Goal: Information Seeking & Learning: Learn about a topic

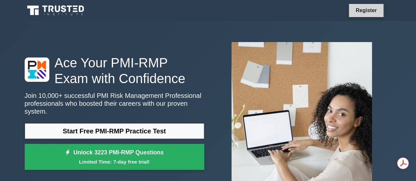
click at [358, 11] on link "Register" at bounding box center [365, 10] width 29 height 8
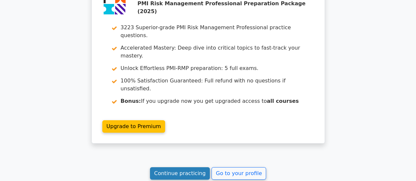
scroll to position [1155, 0]
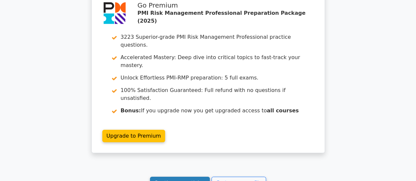
click at [183, 177] on link "Continue practicing" at bounding box center [180, 183] width 60 height 12
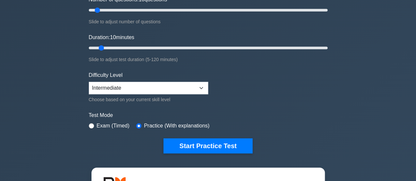
scroll to position [164, 0]
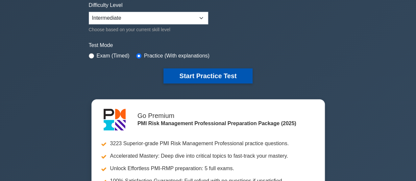
click at [185, 74] on button "Start Practice Test" at bounding box center [207, 75] width 89 height 15
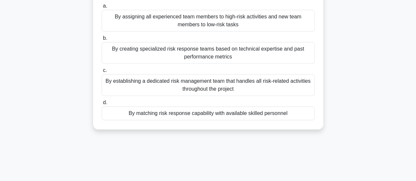
scroll to position [33, 0]
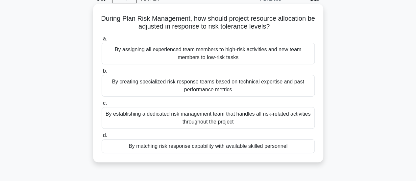
click at [197, 123] on div "By establishing a dedicated risk management team that handles all risk-related …" at bounding box center [208, 118] width 213 height 22
click at [102, 105] on input "c. By establishing a dedicated risk management team that handles all risk-relat…" at bounding box center [102, 103] width 0 height 4
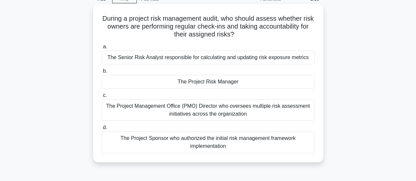
click at [209, 84] on div "The Project Risk Manager" at bounding box center [208, 82] width 213 height 14
click at [102, 73] on input "b. The Project Risk Manager" at bounding box center [102, 71] width 0 height 4
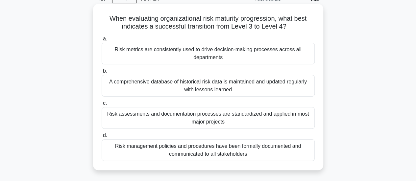
click at [175, 54] on div "Risk metrics are consistently used to drive decision-making processes across al…" at bounding box center [208, 54] width 213 height 22
click at [102, 41] on input "a. Risk metrics are consistently used to drive decision-making processes across…" at bounding box center [102, 39] width 0 height 4
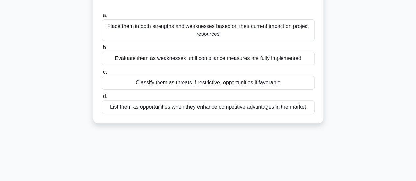
scroll to position [0, 0]
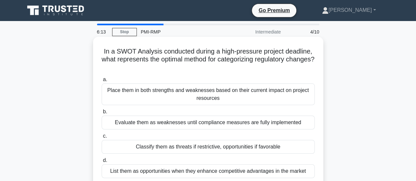
click at [229, 150] on div "Classify them as threats if restrictive, opportunities if favorable" at bounding box center [208, 147] width 213 height 14
click at [102, 138] on input "c. Classify them as threats if restrictive, opportunities if favorable" at bounding box center [102, 136] width 0 height 4
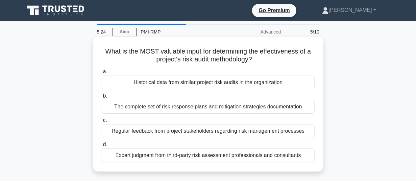
drag, startPoint x: 203, startPoint y: 52, endPoint x: 260, endPoint y: 63, distance: 57.9
click at [260, 63] on h5 "What is the MOST valuable input for determining the effectiveness of a project'…" at bounding box center [208, 55] width 214 height 16
click at [157, 132] on div "Regular feedback from project stakeholders regarding risk management processes" at bounding box center [208, 131] width 213 height 14
click at [102, 123] on input "c. Regular feedback from project stakeholders regarding risk management process…" at bounding box center [102, 120] width 0 height 4
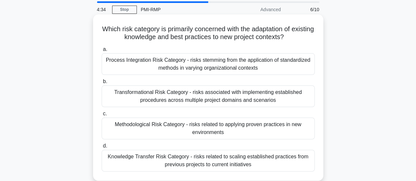
scroll to position [33, 0]
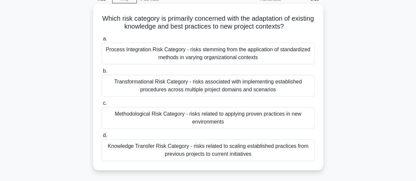
click at [171, 148] on div "Knowledge Transfer Risk Category - risks related to scaling established practic…" at bounding box center [208, 150] width 213 height 22
click at [102, 138] on input "d. Knowledge Transfer Risk Category - risks related to scaling established prac…" at bounding box center [102, 135] width 0 height 4
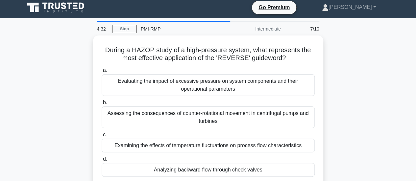
scroll to position [0, 0]
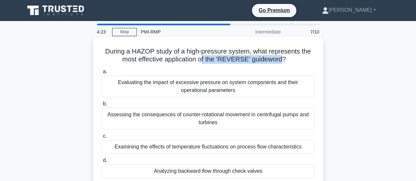
drag, startPoint x: 203, startPoint y: 59, endPoint x: 283, endPoint y: 62, distance: 79.9
click at [283, 62] on h5 "During a HAZOP study of a high-pressure system, what represents the most effect…" at bounding box center [208, 55] width 214 height 16
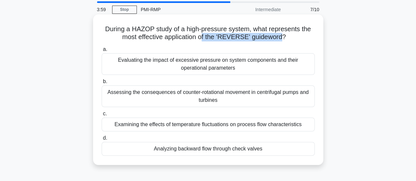
scroll to position [33, 0]
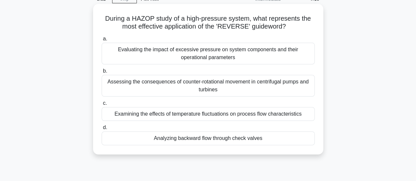
click at [195, 139] on div "Analyzing backward flow through check valves" at bounding box center [208, 138] width 213 height 14
click at [102, 130] on input "d. Analyzing backward flow through check valves" at bounding box center [102, 128] width 0 height 4
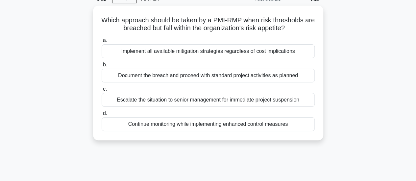
scroll to position [0, 0]
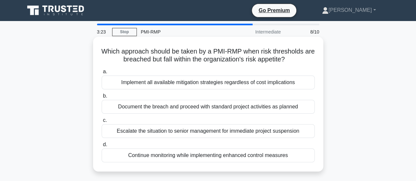
click at [201, 158] on div "Continue monitoring while implementing enhanced control measures" at bounding box center [208, 156] width 213 height 14
click at [102, 147] on input "d. Continue monitoring while implementing enhanced control measures" at bounding box center [102, 145] width 0 height 4
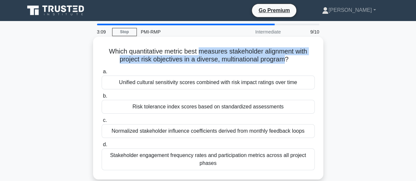
drag, startPoint x: 201, startPoint y: 55, endPoint x: 286, endPoint y: 60, distance: 85.3
click at [286, 60] on h5 "Which quantitative metric best measures stakeholder alignment with project risk…" at bounding box center [208, 55] width 214 height 16
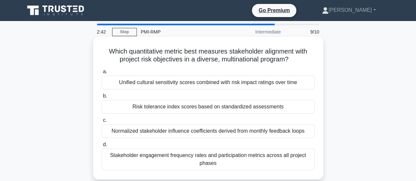
click at [239, 159] on div "Stakeholder engagement frequency rates and participation metrics across all pro…" at bounding box center [208, 160] width 213 height 22
click at [102, 147] on input "d. Stakeholder engagement frequency rates and participation metrics across all …" at bounding box center [102, 145] width 0 height 4
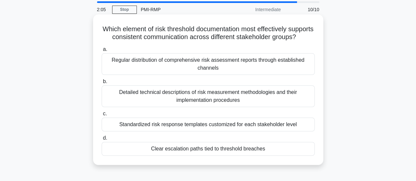
scroll to position [33, 0]
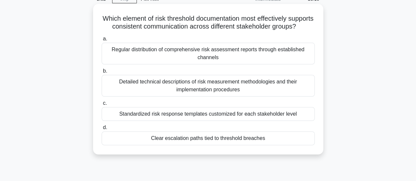
click at [214, 145] on div "Clear escalation paths tied to threshold breaches" at bounding box center [208, 138] width 213 height 14
click at [102, 130] on input "d. Clear escalation paths tied to threshold breaches" at bounding box center [102, 128] width 0 height 4
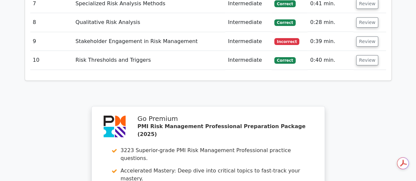
scroll to position [1019, 0]
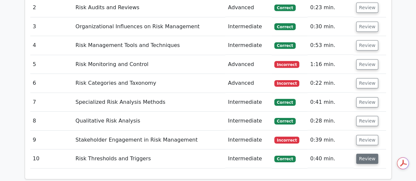
click at [364, 154] on button "Review" at bounding box center [367, 159] width 22 height 10
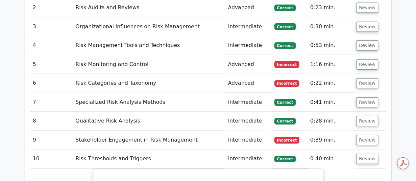
scroll to position [0, 0]
click at [367, 135] on button "Review" at bounding box center [367, 140] width 22 height 10
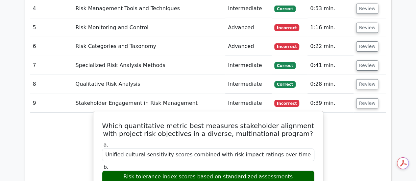
scroll to position [1117, 0]
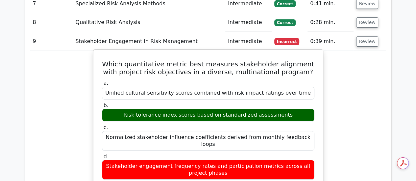
drag, startPoint x: 118, startPoint y: 125, endPoint x: 229, endPoint y: 133, distance: 111.0
click at [233, 160] on div "Stakeholder engagement frequency rates and participation metrics across all pro…" at bounding box center [208, 170] width 212 height 20
drag, startPoint x: 126, startPoint y: 80, endPoint x: 289, endPoint y: 82, distance: 163.0
click at [289, 109] on div "Risk tolerance index scores based on standardized assessments" at bounding box center [208, 115] width 212 height 13
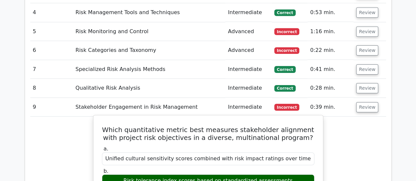
scroll to position [1052, 0]
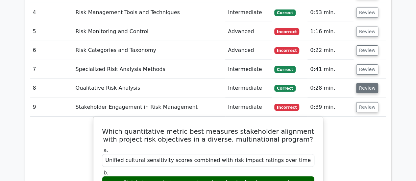
click at [372, 83] on button "Review" at bounding box center [367, 88] width 22 height 10
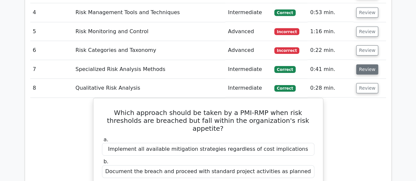
click at [371, 64] on button "Review" at bounding box center [367, 69] width 22 height 10
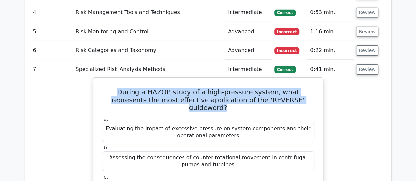
drag, startPoint x: 100, startPoint y: 54, endPoint x: 290, endPoint y: 68, distance: 190.5
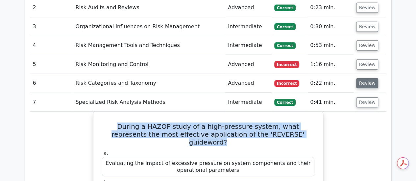
click at [358, 78] on button "Review" at bounding box center [367, 83] width 22 height 10
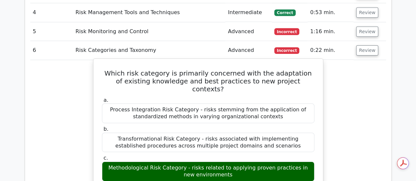
scroll to position [986, 0]
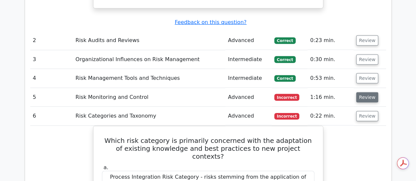
click at [364, 92] on button "Review" at bounding box center [367, 97] width 22 height 10
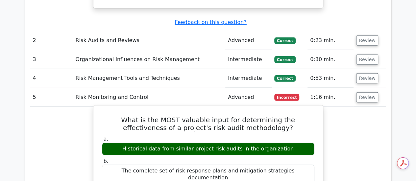
drag, startPoint x: 124, startPoint y: 116, endPoint x: 288, endPoint y: 115, distance: 164.0
click at [288, 143] on div "Historical data from similar project risk audits in the organization" at bounding box center [208, 149] width 212 height 13
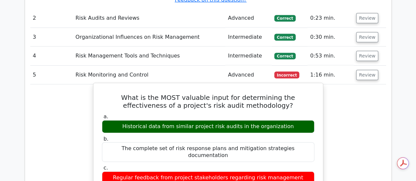
scroll to position [1019, 0]
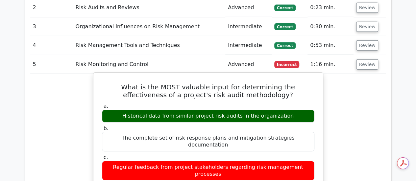
drag, startPoint x: 138, startPoint y: 132, endPoint x: 285, endPoint y: 128, distance: 146.9
click at [286, 161] on div "Regular feedback from project stakeholders regarding risk management processes" at bounding box center [208, 171] width 212 height 20
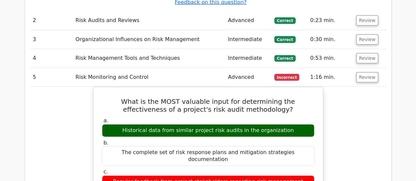
scroll to position [953, 0]
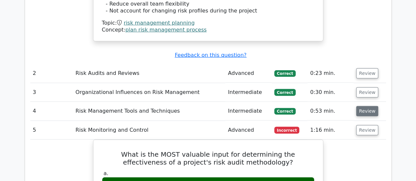
click at [356, 106] on button "Review" at bounding box center [367, 111] width 22 height 10
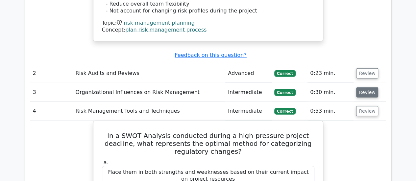
click at [370, 87] on button "Review" at bounding box center [367, 92] width 22 height 10
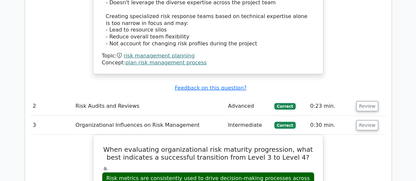
scroll to position [920, 0]
click at [358, 101] on button "Review" at bounding box center [367, 106] width 22 height 10
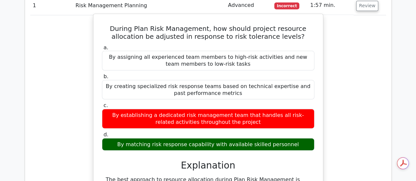
scroll to position [624, 0]
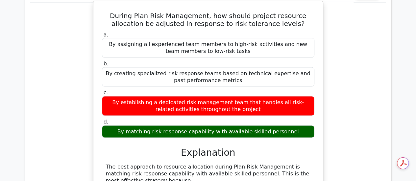
drag, startPoint x: 154, startPoint y: 110, endPoint x: 303, endPoint y: 106, distance: 149.2
click at [303, 126] on div "By matching risk response capability with available skilled personnel" at bounding box center [208, 132] width 212 height 13
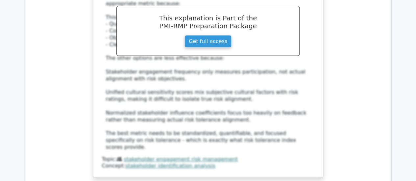
scroll to position [4347, 0]
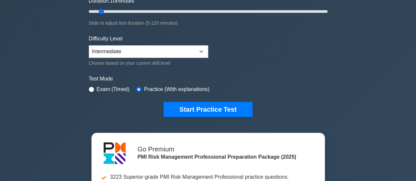
scroll to position [131, 0]
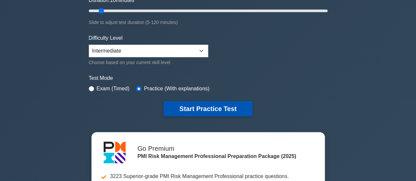
click at [190, 104] on button "Start Practice Test" at bounding box center [207, 108] width 89 height 15
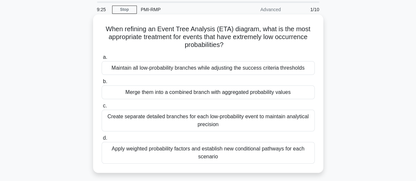
scroll to position [33, 0]
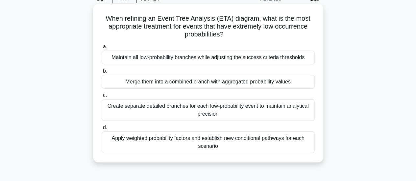
click at [219, 84] on div "Merge them into a combined branch with aggregated probability values" at bounding box center [208, 82] width 213 height 14
click at [102, 73] on input "b. Merge them into a combined branch with aggregated probability values" at bounding box center [102, 71] width 0 height 4
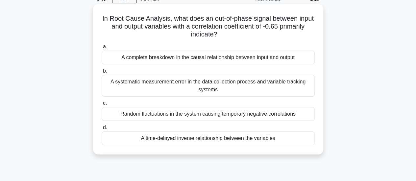
click at [176, 139] on div "A time-delayed inverse relationship between the variables" at bounding box center [208, 138] width 213 height 14
click at [102, 130] on input "d. A time-delayed inverse relationship between the variables" at bounding box center [102, 128] width 0 height 4
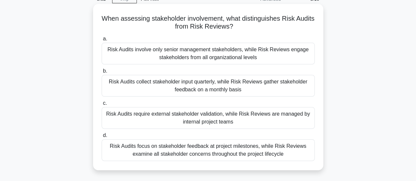
click at [178, 115] on div "Risk Audits require external stakeholder validation, while Risk Reviews are man…" at bounding box center [208, 118] width 213 height 22
click at [102, 105] on input "c. Risk Audits require external stakeholder validation, while Risk Reviews are …" at bounding box center [102, 103] width 0 height 4
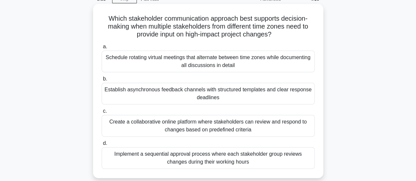
click at [187, 96] on div "Establish asynchronous feedback channels with structured templates and clear re…" at bounding box center [208, 94] width 213 height 22
click at [102, 81] on input "b. Establish asynchronous feedback channels with structured templates and clear…" at bounding box center [102, 79] width 0 height 4
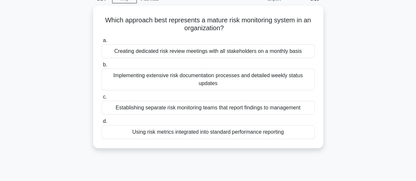
scroll to position [0, 0]
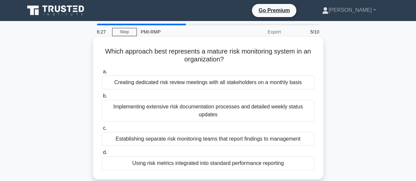
click at [200, 164] on div "Using risk metrics integrated into standard performance reporting" at bounding box center [208, 163] width 213 height 14
click at [102, 155] on input "d. Using risk metrics integrated into standard performance reporting" at bounding box center [102, 153] width 0 height 4
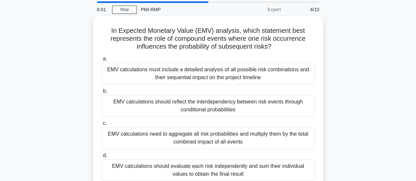
scroll to position [33, 0]
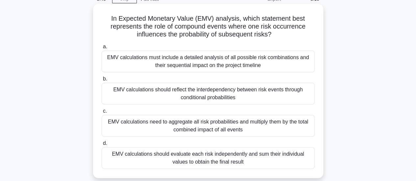
click at [202, 161] on div "EMV calculations should evaluate each risk independently and sum their individu…" at bounding box center [208, 158] width 213 height 22
click at [102, 146] on input "d. EMV calculations should evaluate each risk independently and sum their indiv…" at bounding box center [102, 143] width 0 height 4
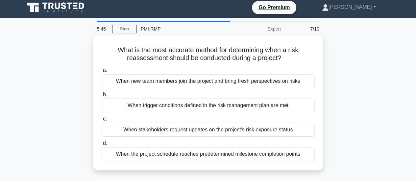
scroll to position [0, 0]
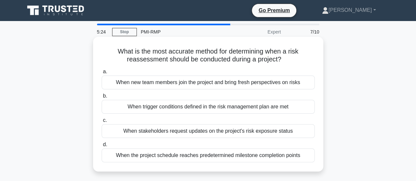
click at [216, 154] on div "When the project schedule reaches predetermined milestone completion points" at bounding box center [208, 156] width 213 height 14
click at [102, 147] on input "d. When the project schedule reaches predetermined milestone completion points" at bounding box center [102, 145] width 0 height 4
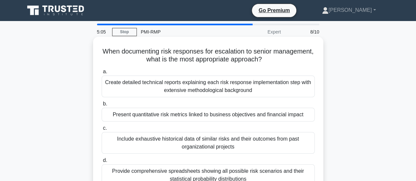
click at [131, 117] on div "Present quantitative risk metrics linked to business objectives and financial i…" at bounding box center [208, 115] width 213 height 14
click at [102, 106] on input "b. Present quantitative risk metrics linked to business objectives and financia…" at bounding box center [102, 104] width 0 height 4
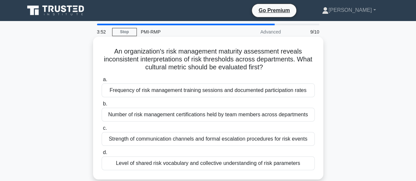
click at [187, 92] on div "Frequency of risk management training sessions and documented participation rat…" at bounding box center [208, 90] width 213 height 14
click at [102, 82] on input "a. Frequency of risk management training sessions and documented participation …" at bounding box center [102, 80] width 0 height 4
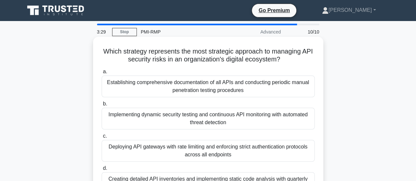
click at [148, 115] on div "Implementing dynamic security testing and continuous API monitoring with automa…" at bounding box center [208, 119] width 213 height 22
click at [102, 106] on input "b. Implementing dynamic security testing and continuous API monitoring with aut…" at bounding box center [102, 104] width 0 height 4
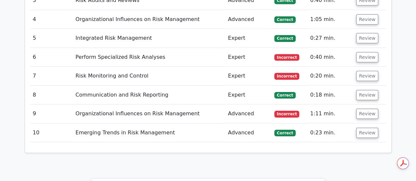
scroll to position [953, 0]
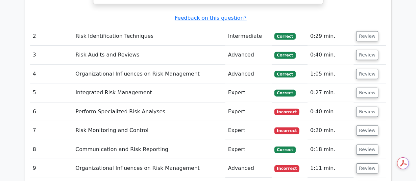
click at [360, 163] on button "Review" at bounding box center [367, 168] width 22 height 10
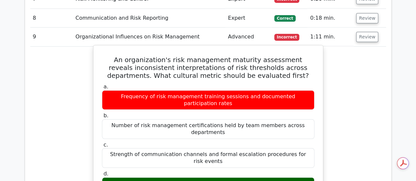
scroll to position [986, 0]
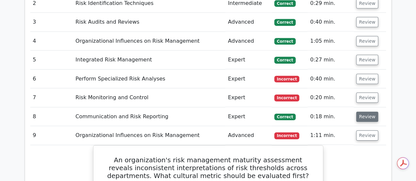
click at [365, 112] on button "Review" at bounding box center [367, 117] width 22 height 10
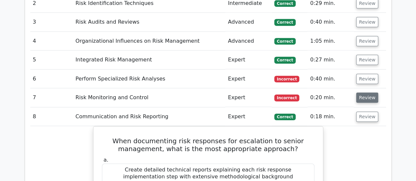
click at [361, 93] on button "Review" at bounding box center [367, 98] width 22 height 10
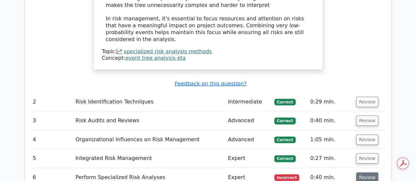
scroll to position [0, 0]
click at [365, 173] on button "Review" at bounding box center [367, 178] width 22 height 10
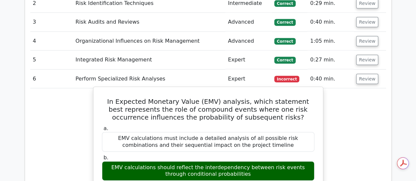
scroll to position [1019, 0]
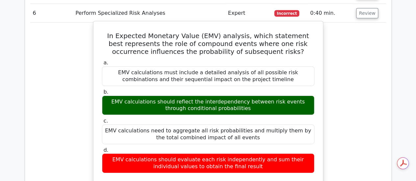
drag, startPoint x: 108, startPoint y: 63, endPoint x: 242, endPoint y: 62, distance: 133.4
click at [242, 96] on div "EMV calculations should reflect the interdependency between risk events through…" at bounding box center [208, 106] width 212 height 20
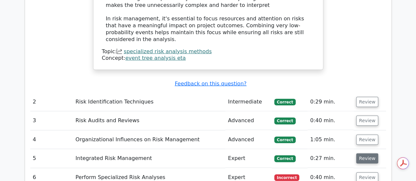
scroll to position [0, 0]
click at [365, 153] on button "Review" at bounding box center [367, 158] width 22 height 10
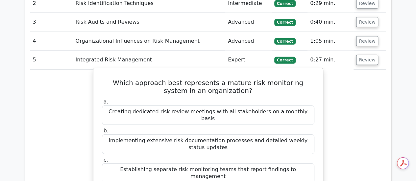
scroll to position [920, 0]
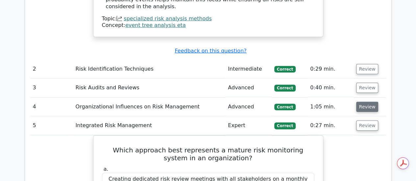
click at [360, 102] on button "Review" at bounding box center [367, 107] width 22 height 10
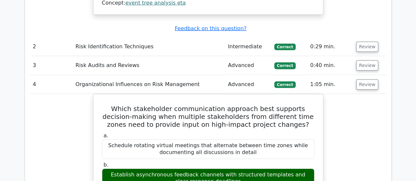
scroll to position [887, 0]
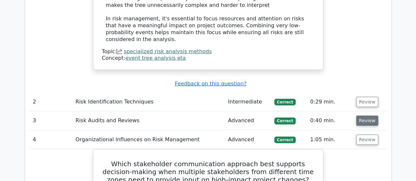
click at [362, 116] on button "Review" at bounding box center [367, 121] width 22 height 10
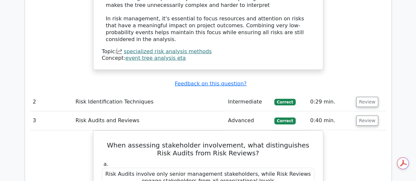
scroll to position [0, 0]
click at [359, 97] on button "Review" at bounding box center [367, 102] width 22 height 10
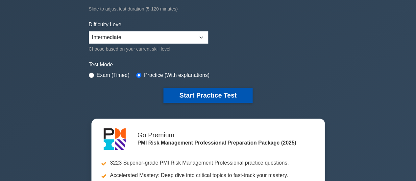
scroll to position [131, 0]
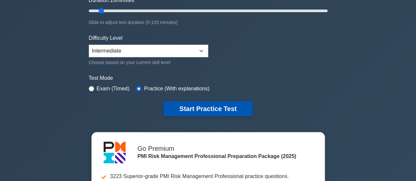
click at [183, 101] on button "Start Practice Test" at bounding box center [207, 108] width 89 height 15
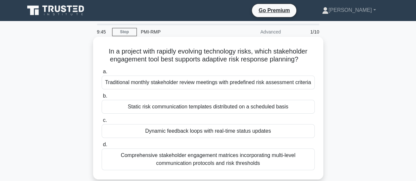
click at [190, 131] on div "Dynamic feedback loops with real-time status updates" at bounding box center [208, 131] width 213 height 14
click at [102, 123] on input "c. Dynamic feedback loops with real-time status updates" at bounding box center [102, 120] width 0 height 4
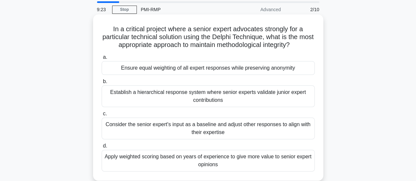
scroll to position [33, 0]
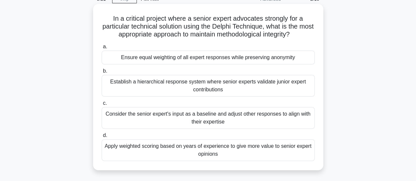
click at [159, 152] on div "Apply weighted scoring based on years of experience to give more value to senio…" at bounding box center [208, 150] width 213 height 22
click at [102, 138] on input "d. Apply weighted scoring based on years of experience to give more value to se…" at bounding box center [102, 135] width 0 height 4
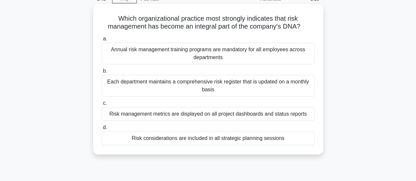
click at [202, 141] on div "Risk considerations are included in all strategic planning sessions" at bounding box center [208, 138] width 213 height 14
click at [102, 130] on input "d. Risk considerations are included in all strategic planning sessions" at bounding box center [102, 128] width 0 height 4
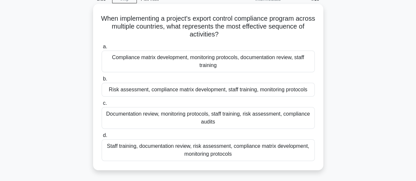
click at [150, 122] on div "Documentation review, monitoring protocols, staff training, risk assessment, co…" at bounding box center [208, 118] width 213 height 22
click at [102, 105] on input "c. Documentation review, monitoring protocols, staff training, risk assessment,…" at bounding box center [102, 103] width 0 height 4
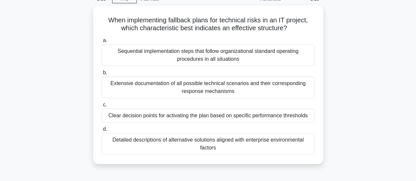
scroll to position [0, 0]
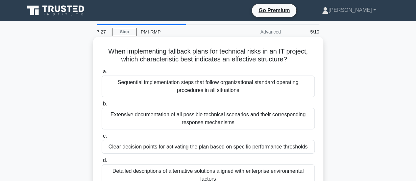
click at [258, 146] on div "Clear decision points for activating the plan based on specific performance thr…" at bounding box center [208, 147] width 213 height 14
click at [102, 138] on input "c. Clear decision points for activating the plan based on specific performance …" at bounding box center [102, 136] width 0 height 4
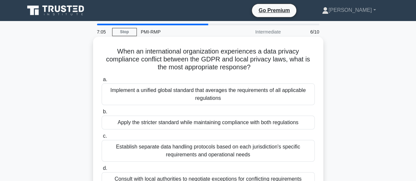
scroll to position [33, 0]
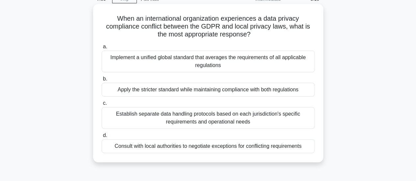
click at [196, 118] on div "Establish separate data handling protocols based on each jurisdiction's specifi…" at bounding box center [208, 118] width 213 height 22
click at [102, 105] on input "c. Establish separate data handling protocols based on each jurisdiction's spec…" at bounding box center [102, 103] width 0 height 4
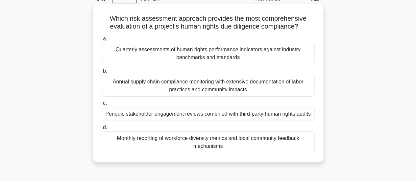
click at [195, 144] on div "Monthly reporting of workforce diversity metrics and local community feedback m…" at bounding box center [208, 142] width 213 height 22
click at [102, 130] on input "d. Monthly reporting of workforce diversity metrics and local community feedbac…" at bounding box center [102, 128] width 0 height 4
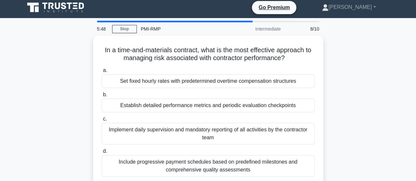
scroll to position [0, 0]
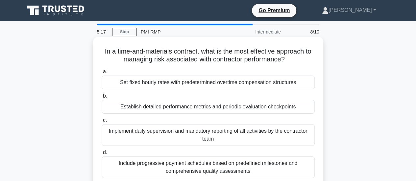
click at [213, 167] on div "Include progressive payment schedules based on predefined milestones and compre…" at bounding box center [208, 167] width 213 height 22
click at [102, 155] on input "d. Include progressive payment schedules based on predefined milestones and com…" at bounding box center [102, 153] width 0 height 4
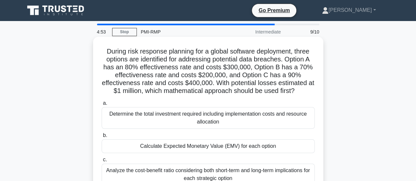
click at [224, 149] on div "Calculate Expected Monetary Value (EMV) for each option" at bounding box center [208, 146] width 213 height 14
click at [102, 138] on input "b. Calculate Expected Monetary Value (EMV) for each option" at bounding box center [102, 135] width 0 height 4
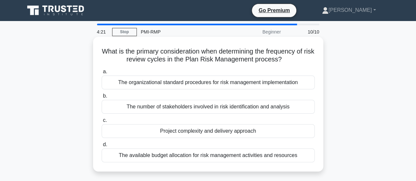
click at [227, 131] on div "Project complexity and delivery approach" at bounding box center [208, 131] width 213 height 14
click at [102, 123] on input "c. Project complexity and delivery approach" at bounding box center [102, 120] width 0 height 4
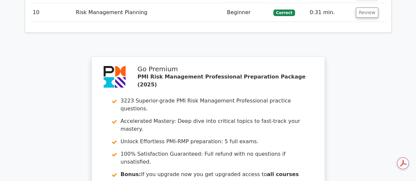
scroll to position [953, 0]
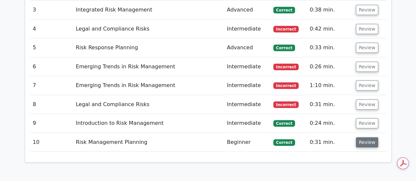
click at [361, 137] on button "Review" at bounding box center [367, 142] width 22 height 10
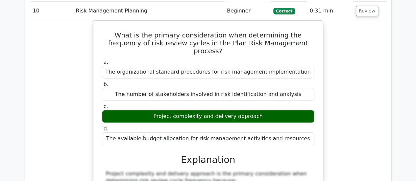
scroll to position [986, 0]
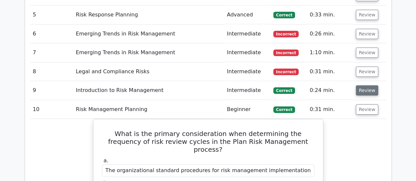
click at [367, 85] on button "Review" at bounding box center [367, 90] width 22 height 10
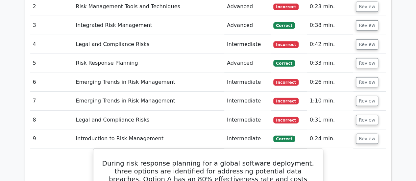
scroll to position [920, 0]
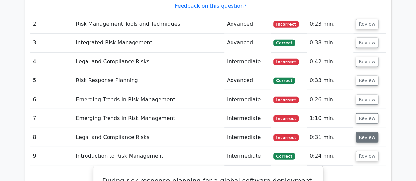
click at [359, 132] on button "Review" at bounding box center [367, 137] width 22 height 10
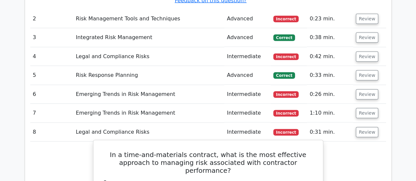
scroll to position [986, 0]
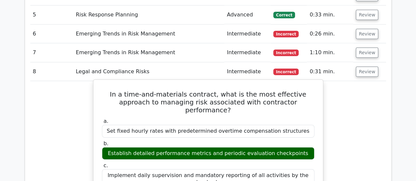
drag, startPoint x: 101, startPoint y: 98, endPoint x: 298, endPoint y: 94, distance: 196.6
click at [298, 147] on div "Establish detailed performance metrics and periodic evaluation checkpoints" at bounding box center [208, 153] width 212 height 13
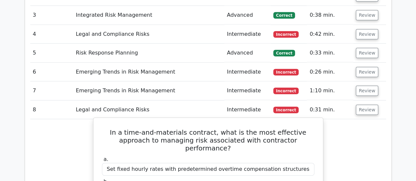
scroll to position [920, 0]
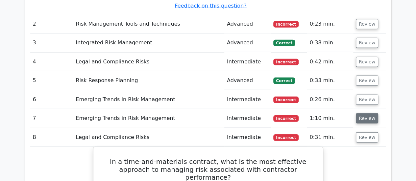
click at [361, 113] on button "Review" at bounding box center [367, 118] width 22 height 10
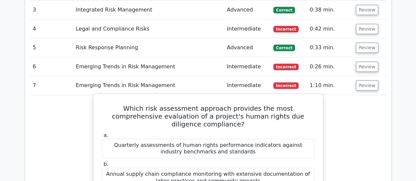
scroll to position [986, 0]
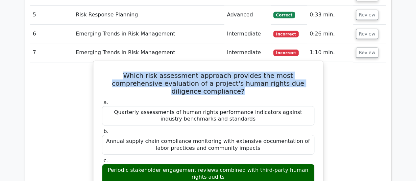
drag, startPoint x: 108, startPoint y: 30, endPoint x: 306, endPoint y: 35, distance: 197.9
click at [306, 72] on h5 "Which risk assessment approach provides the most comprehensive evaluation of a …" at bounding box center [208, 84] width 214 height 24
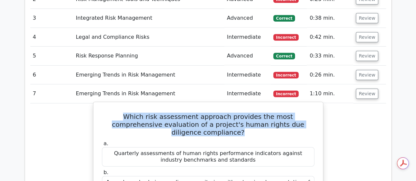
scroll to position [854, 0]
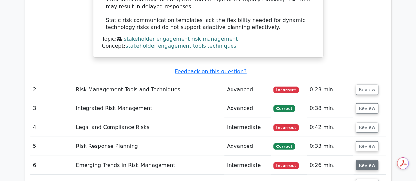
click at [358, 160] on button "Review" at bounding box center [367, 165] width 22 height 10
click at [359, 141] on button "Review" at bounding box center [367, 146] width 22 height 10
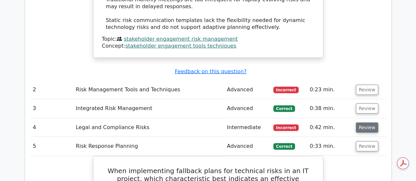
click at [360, 123] on button "Review" at bounding box center [367, 128] width 22 height 10
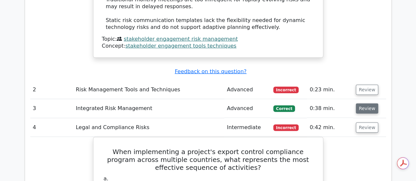
click at [357, 104] on button "Review" at bounding box center [367, 109] width 22 height 10
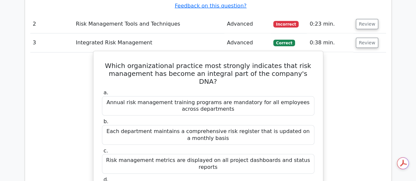
scroll to position [789, 0]
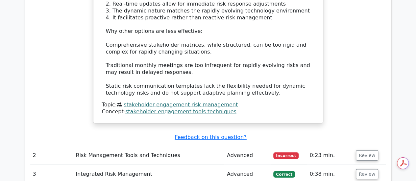
click at [354, 146] on td "Review" at bounding box center [369, 155] width 33 height 19
click at [358, 151] on button "Review" at bounding box center [367, 156] width 22 height 10
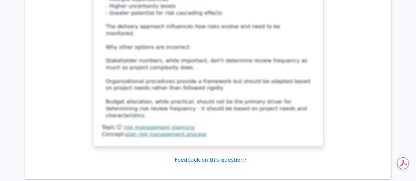
scroll to position [4432, 0]
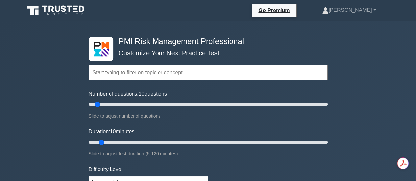
scroll to position [99, 0]
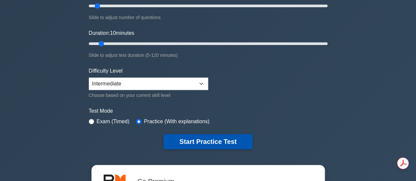
click at [184, 136] on button "Start Practice Test" at bounding box center [207, 141] width 89 height 15
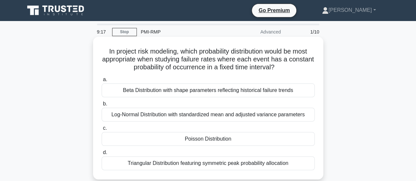
click at [206, 137] on div "Poisson Distribution" at bounding box center [208, 139] width 213 height 14
click at [102, 130] on input "[PERSON_NAME] Distribution" at bounding box center [102, 128] width 0 height 4
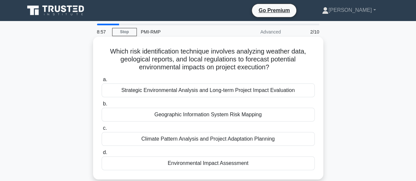
click at [214, 167] on div "Environmental Impact Assessment" at bounding box center [208, 163] width 213 height 14
click at [102, 155] on input "d. Environmental Impact Assessment" at bounding box center [102, 153] width 0 height 4
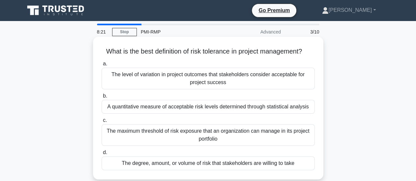
click at [153, 162] on div "The degree, amount, or volume of risk that stakeholders are willing to take" at bounding box center [208, 163] width 213 height 14
click at [102, 155] on input "d. The degree, amount, or volume of risk that stakeholders are willing to take" at bounding box center [102, 153] width 0 height 4
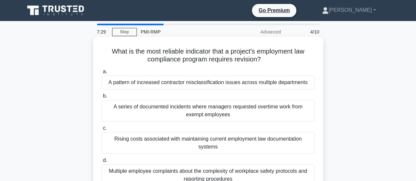
scroll to position [33, 0]
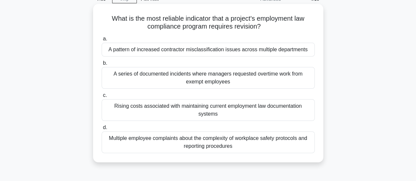
click at [190, 141] on div "Multiple employee complaints about the complexity of workplace safety protocols…" at bounding box center [208, 142] width 213 height 22
click at [102, 130] on input "d. Multiple employee complaints about the complexity of workplace safety protoc…" at bounding box center [102, 128] width 0 height 4
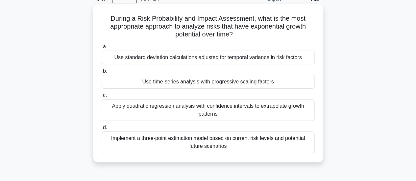
click at [220, 143] on div "Implement a three-point estimation model based on current risk levels and poten…" at bounding box center [208, 142] width 213 height 22
click at [102, 130] on input "d. Implement a three-point estimation model based on current risk levels and po…" at bounding box center [102, 128] width 0 height 4
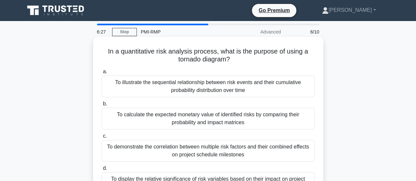
scroll to position [66, 0]
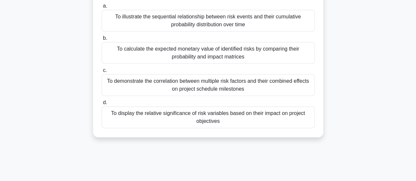
click at [180, 121] on div "To display the relative significance of risk variables based on their impact on…" at bounding box center [208, 117] width 213 height 22
click at [102, 105] on input "d. To display the relative significance of risk variables based on their impact…" at bounding box center [102, 103] width 0 height 4
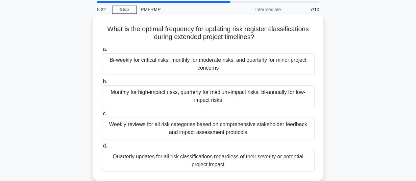
scroll to position [33, 0]
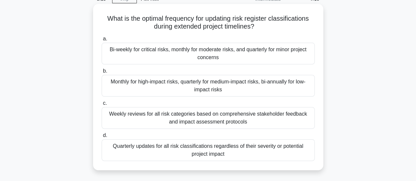
click at [164, 89] on div "Monthly for high-impact risks, quarterly for medium-impact risks, bi-annually f…" at bounding box center [208, 86] width 213 height 22
click at [102, 73] on input "b. Monthly for high-impact risks, quarterly for medium-impact risks, bi-annuall…" at bounding box center [102, 71] width 0 height 4
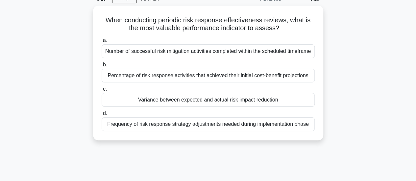
scroll to position [0, 0]
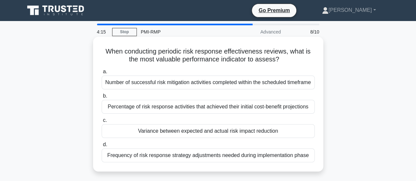
click at [165, 133] on div "Variance between expected and actual risk impact reduction" at bounding box center [208, 131] width 213 height 14
click at [102, 123] on input "c. Variance between expected and actual risk impact reduction" at bounding box center [102, 120] width 0 height 4
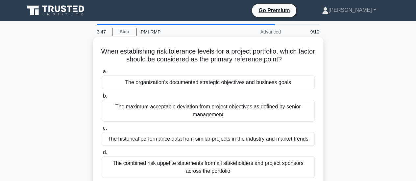
click at [230, 85] on div "The organization's documented strategic objectives and business goals" at bounding box center [208, 83] width 213 height 14
click at [102, 74] on input "a. The organization's documented strategic objectives and business goals" at bounding box center [102, 72] width 0 height 4
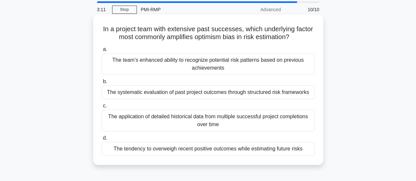
scroll to position [33, 0]
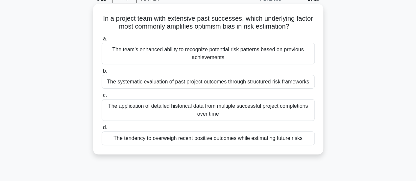
click at [172, 141] on div "The tendency to overweigh recent positive outcomes while estimating future risks" at bounding box center [208, 138] width 213 height 14
click at [102, 130] on input "d. The tendency to overweigh recent positive outcomes while estimating future r…" at bounding box center [102, 128] width 0 height 4
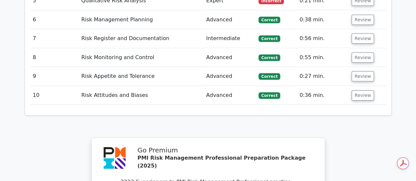
scroll to position [887, 0]
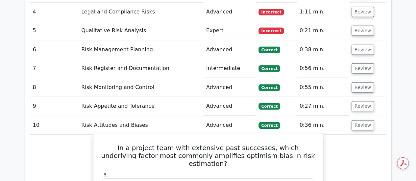
scroll to position [920, 0]
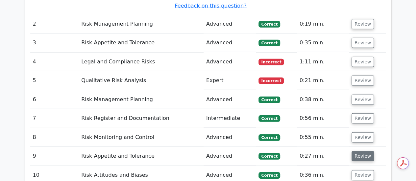
click at [355, 151] on button "Review" at bounding box center [362, 156] width 22 height 10
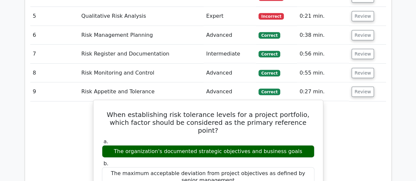
scroll to position [953, 0]
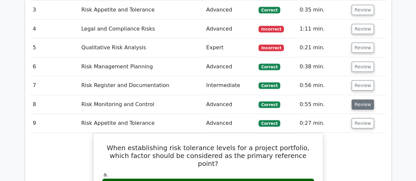
click at [357, 100] on button "Review" at bounding box center [362, 105] width 22 height 10
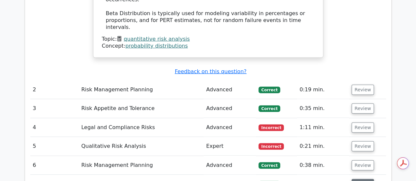
scroll to position [0, 0]
click at [359, 179] on button "Review" at bounding box center [362, 184] width 22 height 10
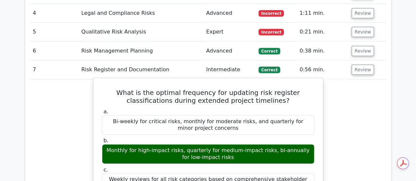
scroll to position [920, 0]
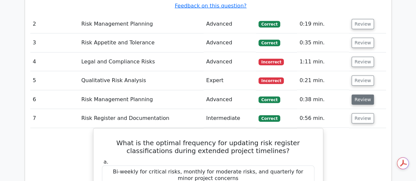
click at [354, 95] on button "Review" at bounding box center [362, 100] width 22 height 10
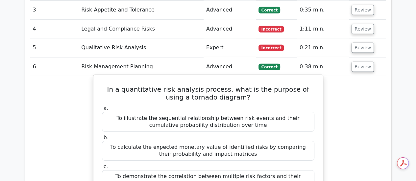
scroll to position [887, 0]
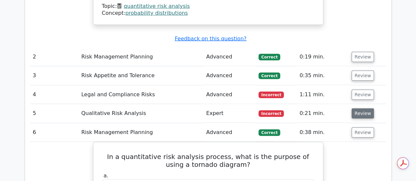
click at [356, 108] on button "Review" at bounding box center [362, 113] width 22 height 10
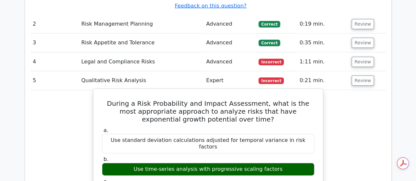
scroll to position [0, 0]
drag, startPoint x: 129, startPoint y: 110, endPoint x: 296, endPoint y: 117, distance: 167.1
click at [296, 163] on div "Use time-series analysis with progressive scaling factors" at bounding box center [208, 169] width 212 height 13
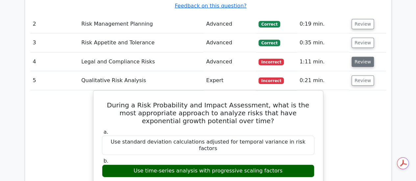
click at [359, 57] on button "Review" at bounding box center [362, 62] width 22 height 10
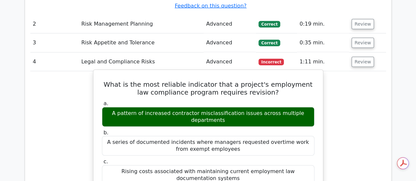
drag, startPoint x: 99, startPoint y: 67, endPoint x: 306, endPoint y: 66, distance: 206.4
click at [306, 100] on div "a. A pattern of increased contractor misclassification issues across multiple d…" at bounding box center [208, 113] width 220 height 26
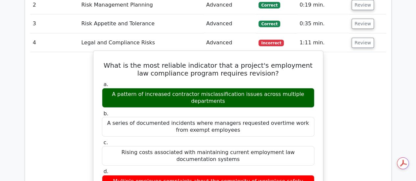
scroll to position [854, 0]
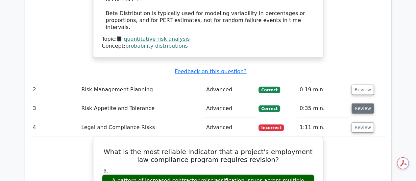
click at [360, 104] on button "Review" at bounding box center [362, 109] width 22 height 10
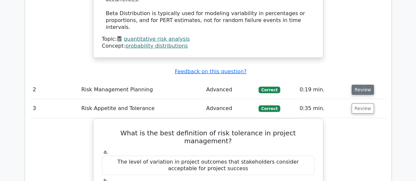
click at [364, 85] on button "Review" at bounding box center [362, 90] width 22 height 10
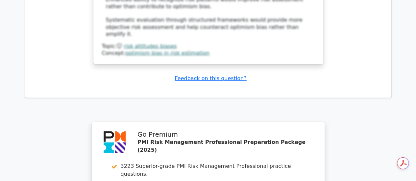
scroll to position [0, 0]
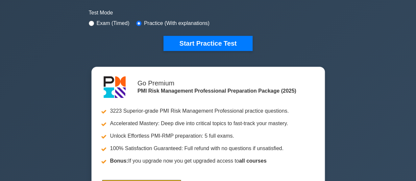
scroll to position [131, 0]
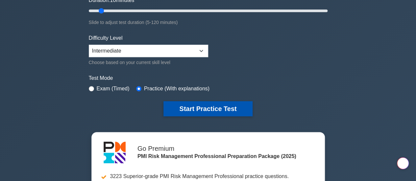
click at [194, 107] on button "Start Practice Test" at bounding box center [207, 108] width 89 height 15
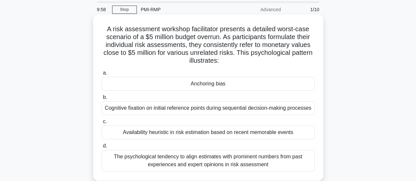
scroll to position [33, 0]
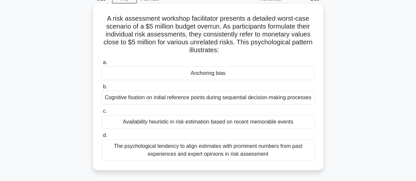
click at [200, 74] on div "Anchoring bias" at bounding box center [208, 73] width 213 height 14
click at [102, 65] on input "a. Anchoring bias" at bounding box center [102, 62] width 0 height 4
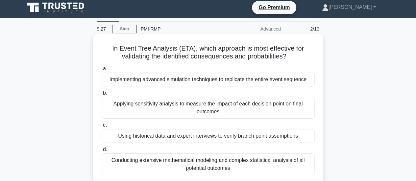
scroll to position [0, 0]
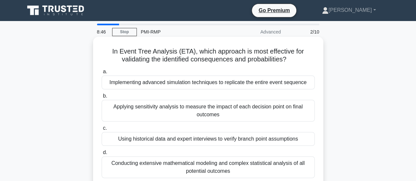
click at [200, 108] on div "Applying sensitivity analysis to measure the impact of each decision point on f…" at bounding box center [208, 111] width 213 height 22
click at [102, 98] on input "b. Applying sensitivity analysis to measure the impact of each decision point o…" at bounding box center [102, 96] width 0 height 4
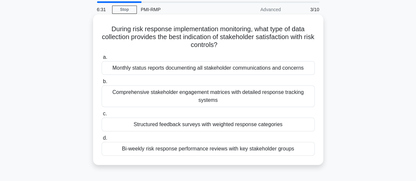
scroll to position [33, 0]
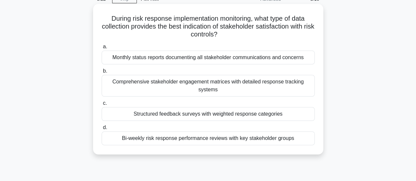
click at [196, 117] on div "Structured feedback surveys with weighted response categories" at bounding box center [208, 114] width 213 height 14
click at [102, 105] on input "c. Structured feedback surveys with weighted response categories" at bounding box center [102, 103] width 0 height 4
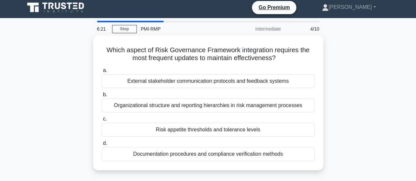
scroll to position [0, 0]
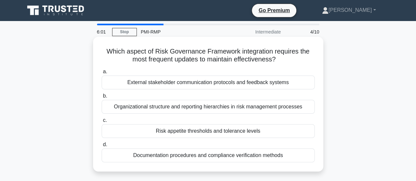
click at [221, 155] on div "Documentation procedures and compliance verification methods" at bounding box center [208, 156] width 213 height 14
click at [102, 147] on input "d. Documentation procedures and compliance verification methods" at bounding box center [102, 145] width 0 height 4
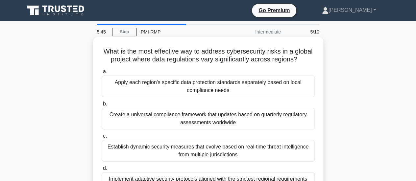
click at [232, 151] on div "Establish dynamic security measures that evolve based on real-time threat intel…" at bounding box center [208, 151] width 213 height 22
click at [102, 138] on input "c. Establish dynamic security measures that evolve based on real-time threat in…" at bounding box center [102, 136] width 0 height 4
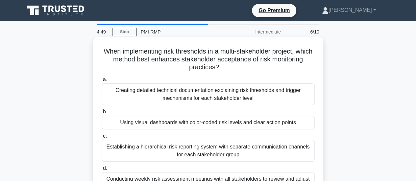
click at [213, 98] on div "Creating detailed technical documentation explaining risk thresholds and trigge…" at bounding box center [208, 94] width 213 height 22
click at [102, 82] on input "a. Creating detailed technical documentation explaining risk thresholds and tri…" at bounding box center [102, 80] width 0 height 4
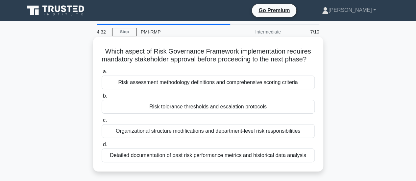
click at [164, 138] on div "Organizational structure modifications and department-level risk responsibiliti…" at bounding box center [208, 131] width 213 height 14
click at [102, 123] on input "c. Organizational structure modifications and department-level risk responsibil…" at bounding box center [102, 120] width 0 height 4
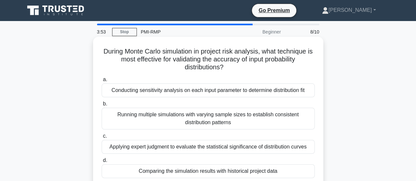
click at [226, 125] on div "Running multiple simulations with varying sample sizes to establish consistent …" at bounding box center [208, 119] width 213 height 22
click at [102, 106] on input "b. Running multiple simulations with varying sample sizes to establish consiste…" at bounding box center [102, 104] width 0 height 4
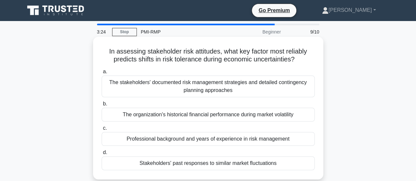
click at [220, 90] on div "The stakeholders' documented risk management strategies and detailed contingenc…" at bounding box center [208, 87] width 213 height 22
click at [102, 74] on input "a. The stakeholders' documented risk management strategies and detailed conting…" at bounding box center [102, 72] width 0 height 4
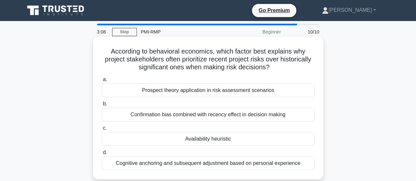
click at [221, 117] on div "Confirmation bias combined with recency effect in decision making" at bounding box center [208, 115] width 213 height 14
click at [102, 106] on input "b. Confirmation bias combined with recency effect in decision making" at bounding box center [102, 104] width 0 height 4
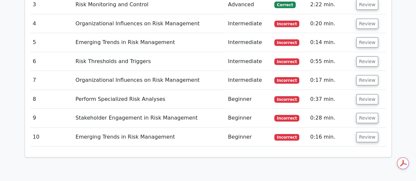
scroll to position [1019, 0]
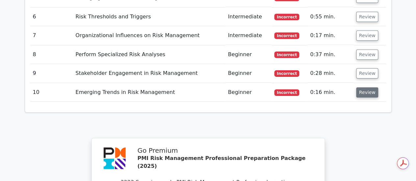
click at [362, 87] on button "Review" at bounding box center [367, 92] width 22 height 10
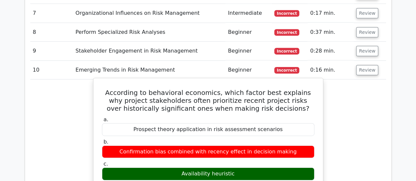
scroll to position [1052, 0]
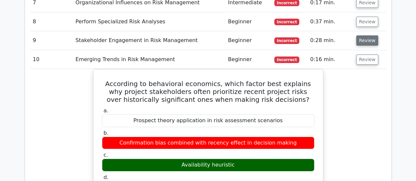
click at [361, 35] on button "Review" at bounding box center [367, 40] width 22 height 10
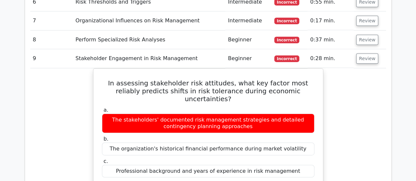
scroll to position [1019, 0]
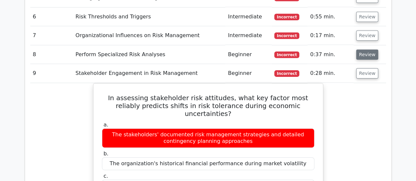
click at [367, 50] on button "Review" at bounding box center [367, 55] width 22 height 10
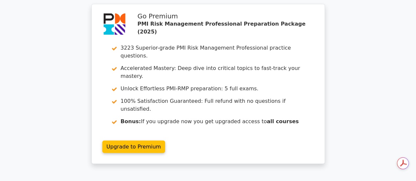
scroll to position [2190, 0]
